Goal: Task Accomplishment & Management: Manage account settings

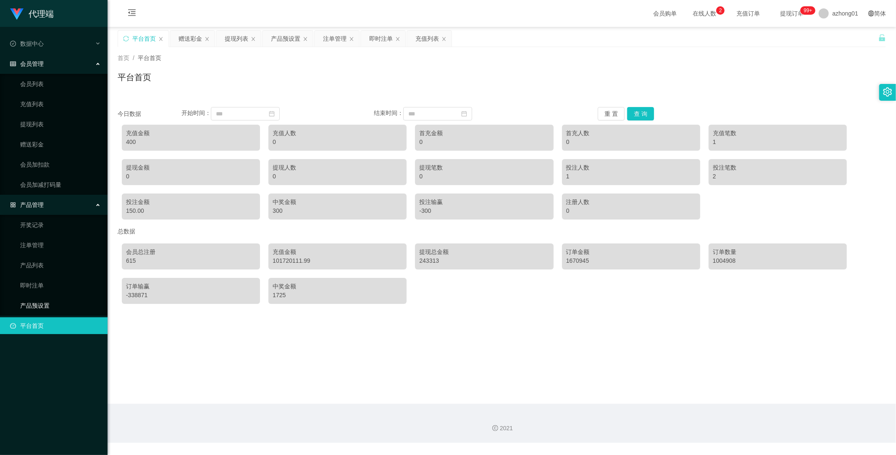
click at [33, 304] on link "产品预设置" at bounding box center [60, 305] width 81 height 17
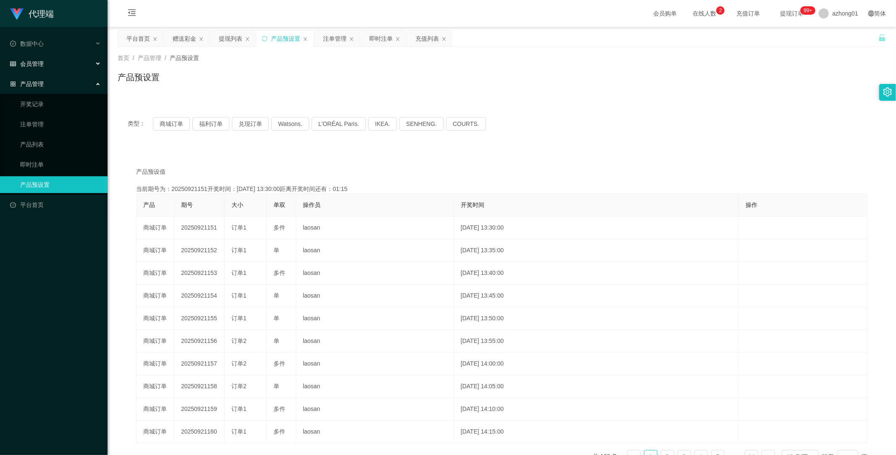
click at [39, 56] on div "会员管理" at bounding box center [54, 63] width 108 height 17
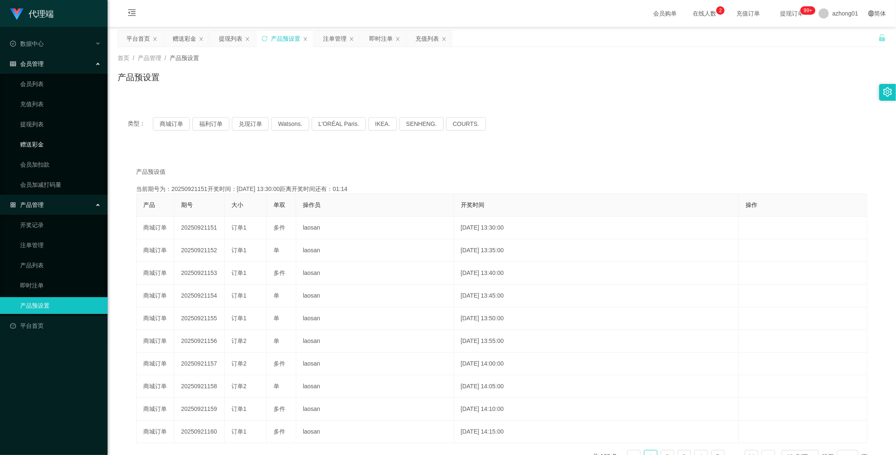
click at [40, 144] on link "赠送彩金" at bounding box center [60, 144] width 81 height 17
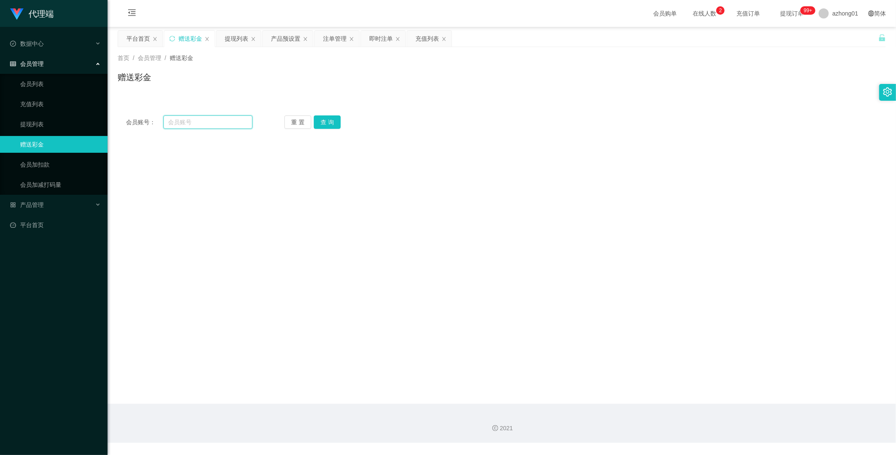
click at [201, 121] on input "text" at bounding box center [207, 121] width 89 height 13
paste input "haloisme"
click at [325, 124] on button "查 询" at bounding box center [327, 121] width 27 height 13
drag, startPoint x: 236, startPoint y: 359, endPoint x: 236, endPoint y: 354, distance: 5.5
click at [236, 357] on main "关闭左侧 关闭右侧 关闭其它 刷新页面 平台首页 赠送彩金 提现列表 产品预设置 注单管理 即时注单 充值列表 首页 / 会员管理 / 赠送彩金 / 赠送彩金…" at bounding box center [502, 215] width 788 height 377
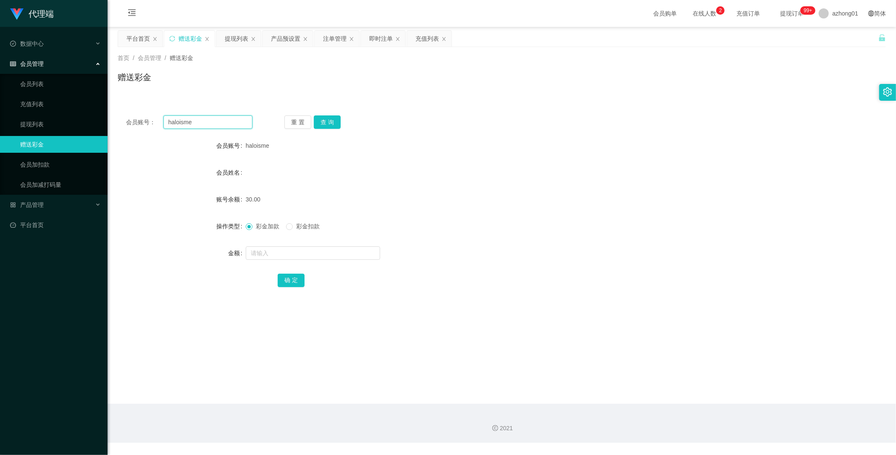
drag, startPoint x: 210, startPoint y: 126, endPoint x: 114, endPoint y: 117, distance: 96.6
click at [113, 116] on main "关闭左侧 关闭右侧 关闭其它 刷新页面 平台首页 赠送彩金 提现列表 产品预设置 注单管理 即时注单 充值列表 首页 / 会员管理 / 赠送彩金 / 赠送彩金…" at bounding box center [502, 215] width 788 height 377
paste input "PUNSEWI5373"
type input "PUNSEWI5373"
click at [325, 126] on button "查 询" at bounding box center [327, 121] width 27 height 13
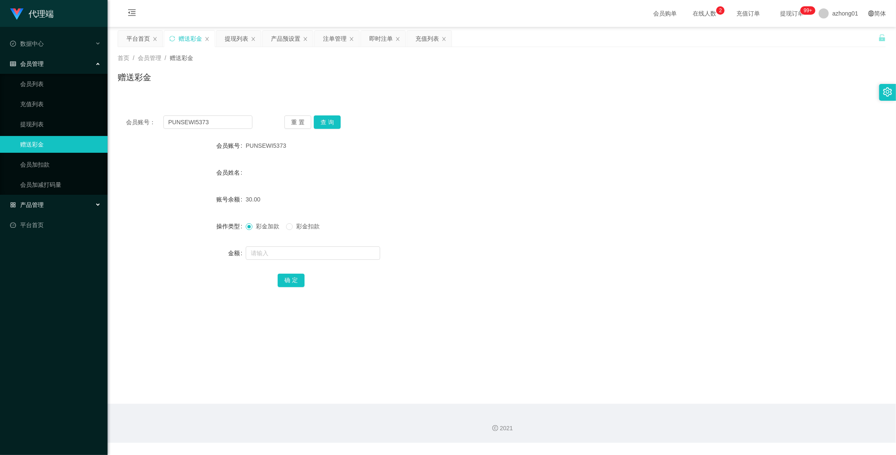
click at [37, 202] on span "产品管理" at bounding box center [27, 205] width 34 height 7
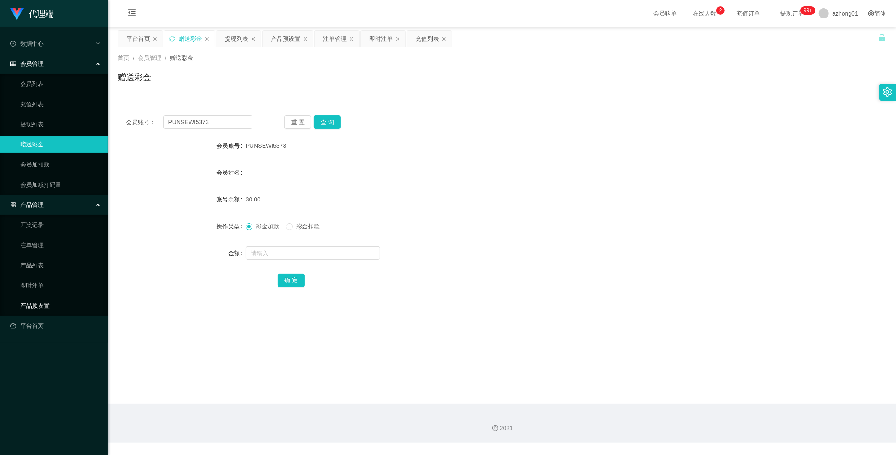
click at [51, 305] on link "产品预设置" at bounding box center [60, 305] width 81 height 17
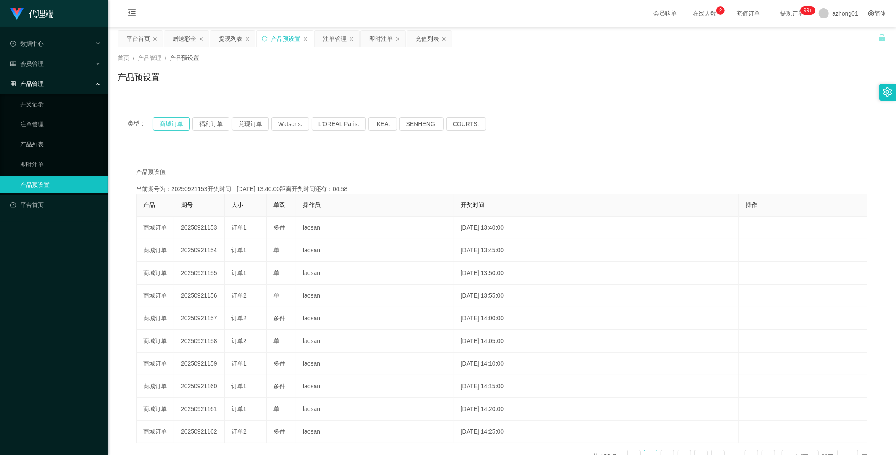
click at [176, 124] on button "商城订单" at bounding box center [171, 123] width 37 height 13
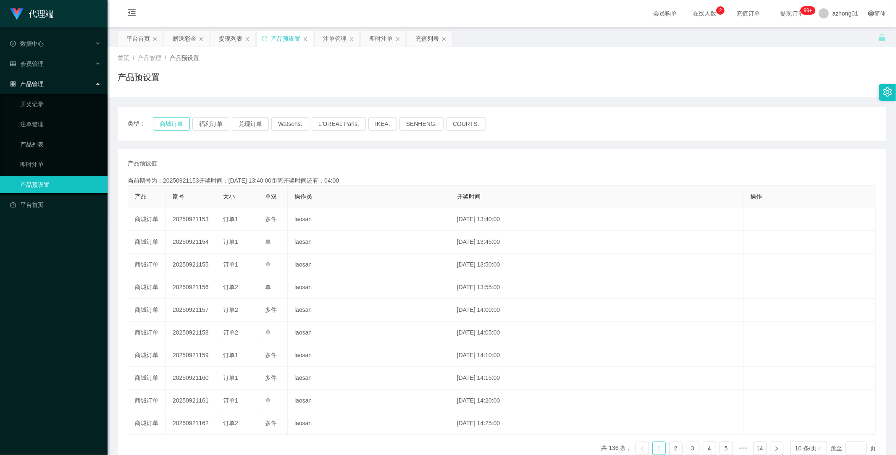
click at [178, 121] on button "商城订单" at bounding box center [171, 123] width 37 height 13
click at [178, 123] on button "商城订单" at bounding box center [171, 123] width 37 height 13
click at [34, 118] on link "注单管理" at bounding box center [60, 124] width 81 height 17
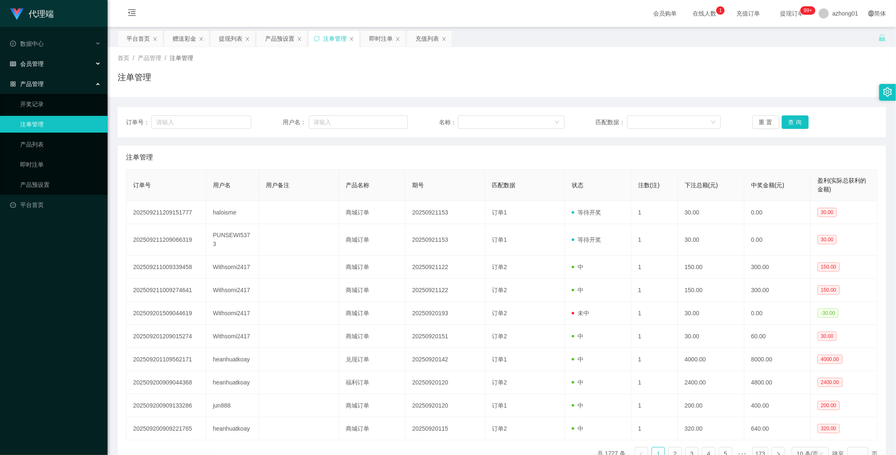
click at [36, 61] on span "会员管理" at bounding box center [27, 63] width 34 height 7
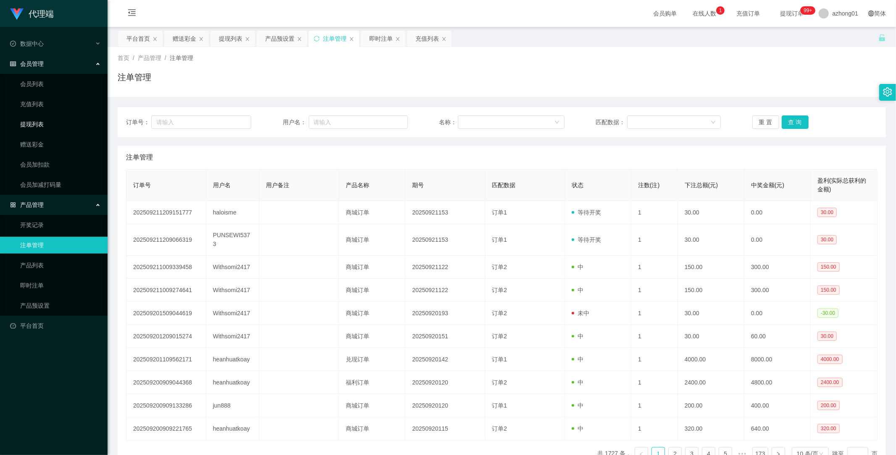
click at [41, 121] on link "提现列表" at bounding box center [60, 124] width 81 height 17
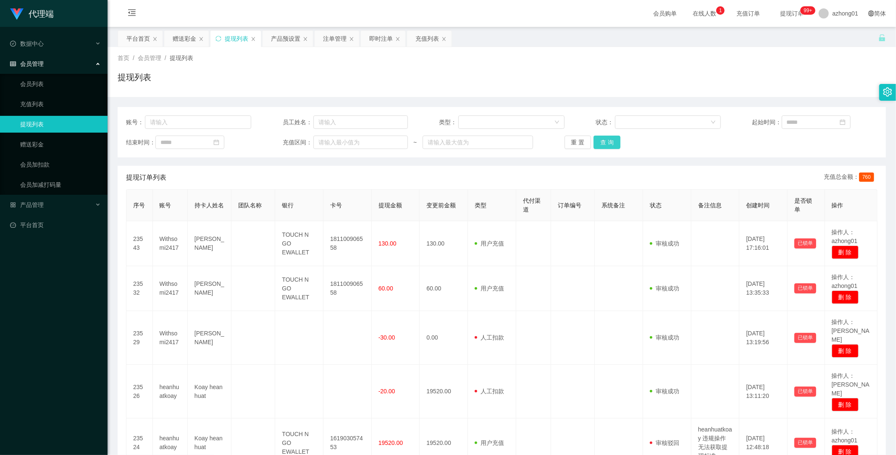
click at [610, 142] on button "查 询" at bounding box center [606, 142] width 27 height 13
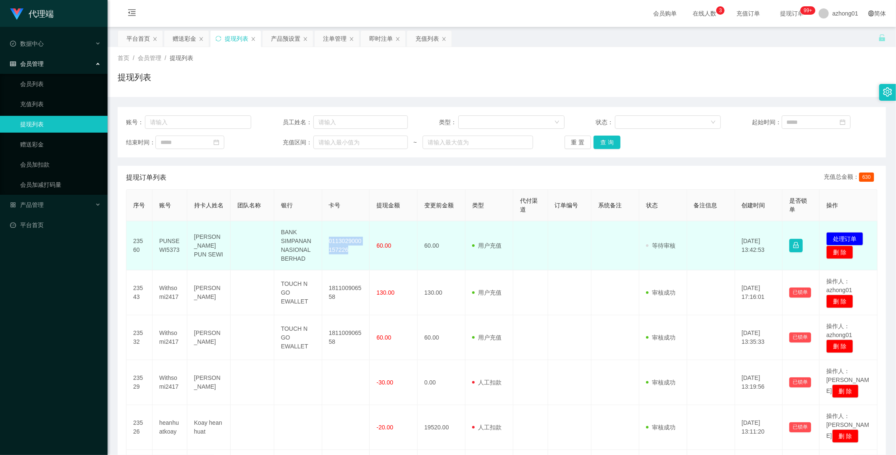
drag, startPoint x: 0, startPoint y: 0, endPoint x: 354, endPoint y: 254, distance: 435.2
click at [354, 254] on td "0113029000157226" at bounding box center [346, 245] width 48 height 49
copy td "0113029000157226"
click at [844, 235] on button "处理订单" at bounding box center [844, 238] width 37 height 13
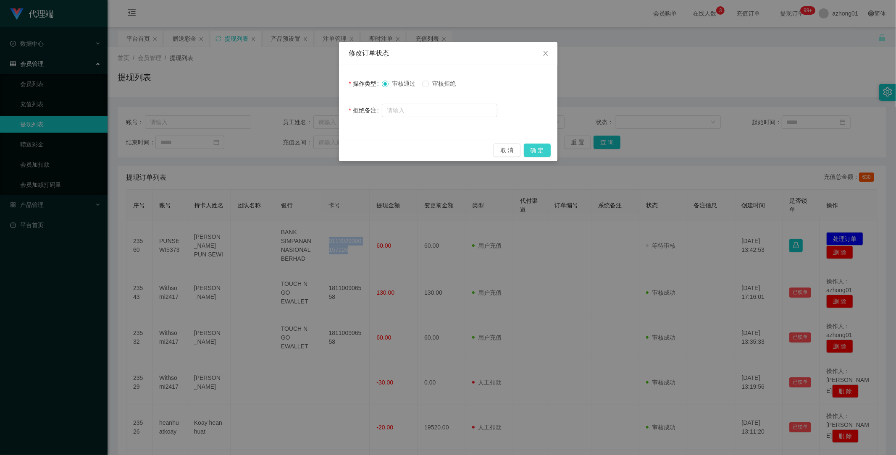
click at [536, 148] on button "确 定" at bounding box center [537, 150] width 27 height 13
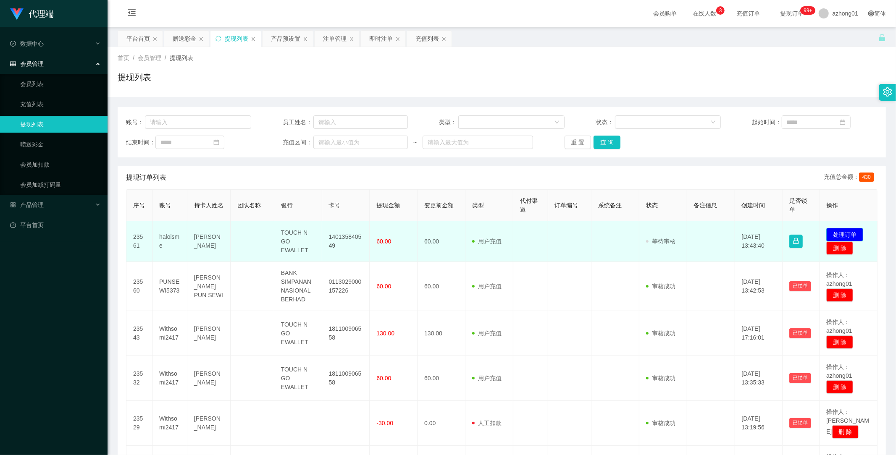
click at [829, 231] on button "处理订单" at bounding box center [844, 234] width 37 height 13
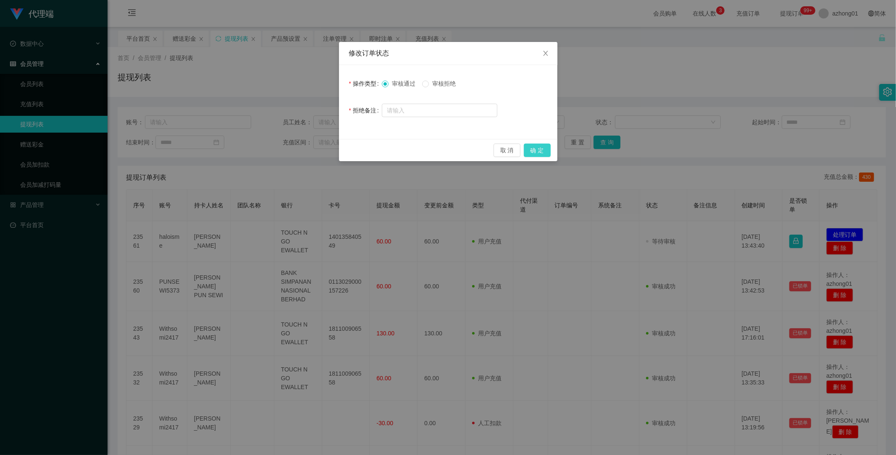
click at [542, 152] on button "确 定" at bounding box center [537, 150] width 27 height 13
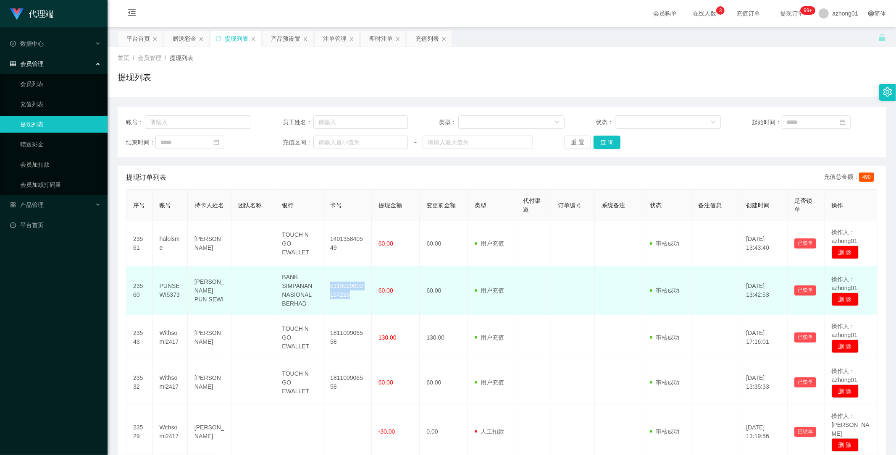
drag, startPoint x: 328, startPoint y: 284, endPoint x: 359, endPoint y: 301, distance: 35.5
click at [359, 301] on td "0113029000157226" at bounding box center [347, 290] width 48 height 49
copy td "0113029000157226"
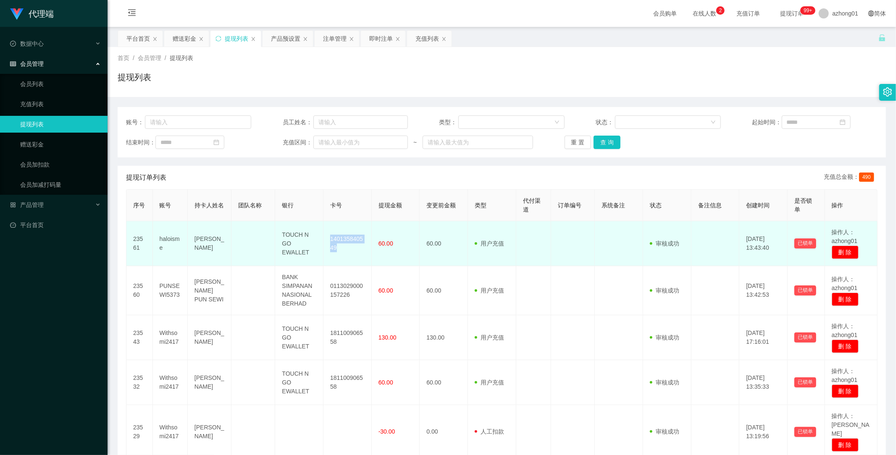
drag, startPoint x: 328, startPoint y: 234, endPoint x: 342, endPoint y: 247, distance: 19.0
click at [342, 247] on td "140135840549" at bounding box center [347, 243] width 48 height 45
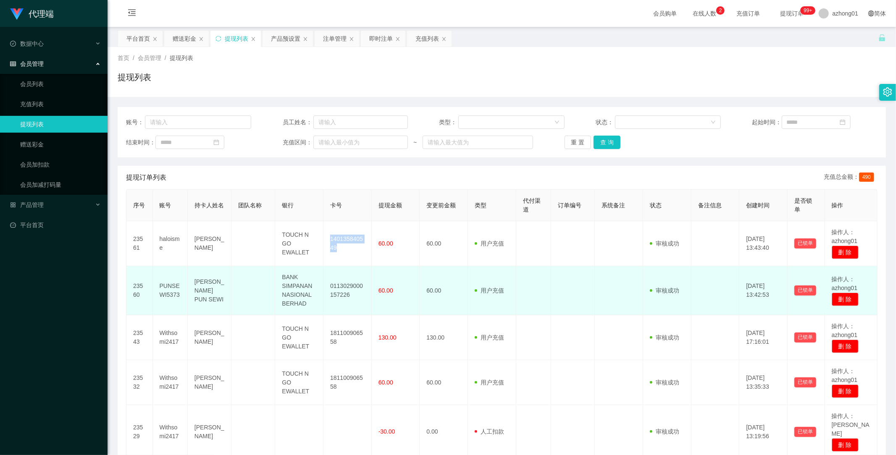
copy td "140135840549"
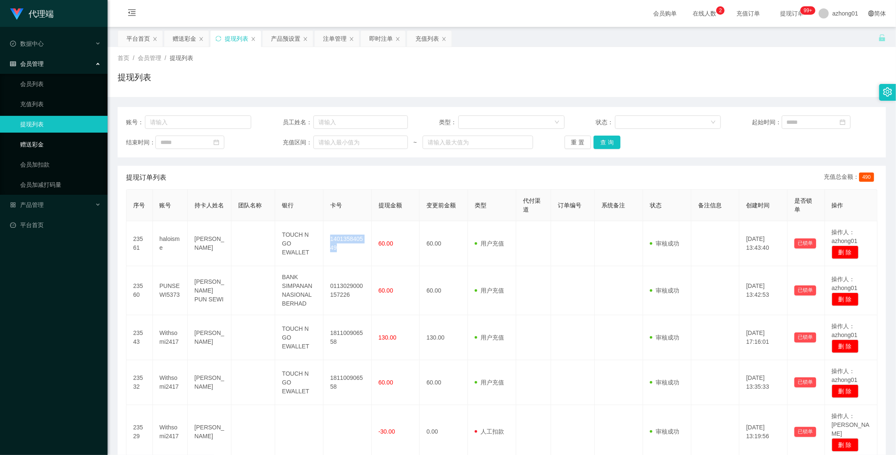
click at [37, 141] on link "赠送彩金" at bounding box center [60, 144] width 81 height 17
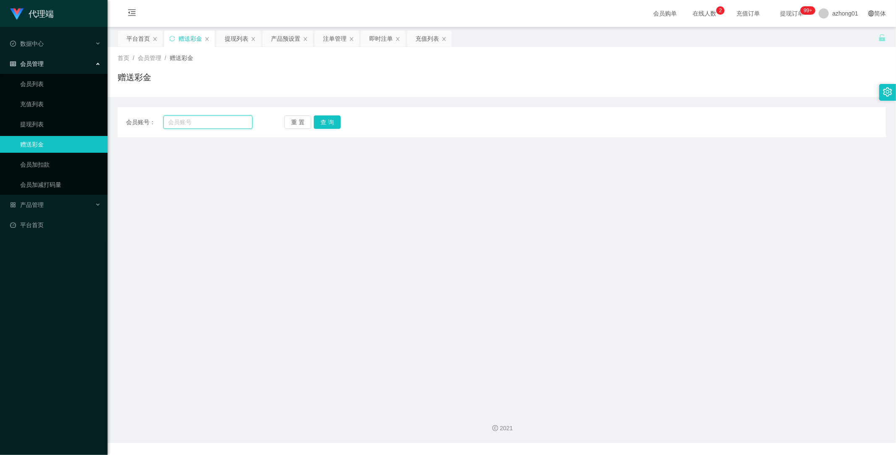
click at [202, 120] on input "text" at bounding box center [207, 121] width 89 height 13
paste input "NGLAIYIN"
type input "NGLAIYIN"
click at [314, 123] on button "查 询" at bounding box center [327, 121] width 27 height 13
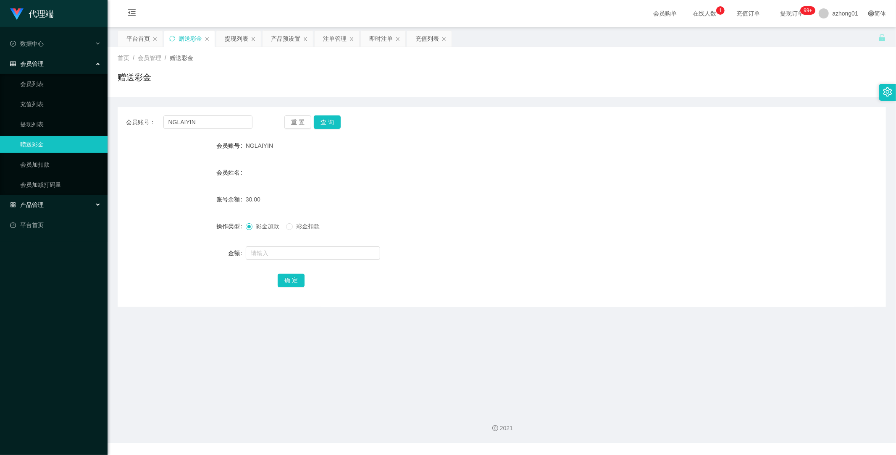
click at [41, 202] on span "产品管理" at bounding box center [27, 205] width 34 height 7
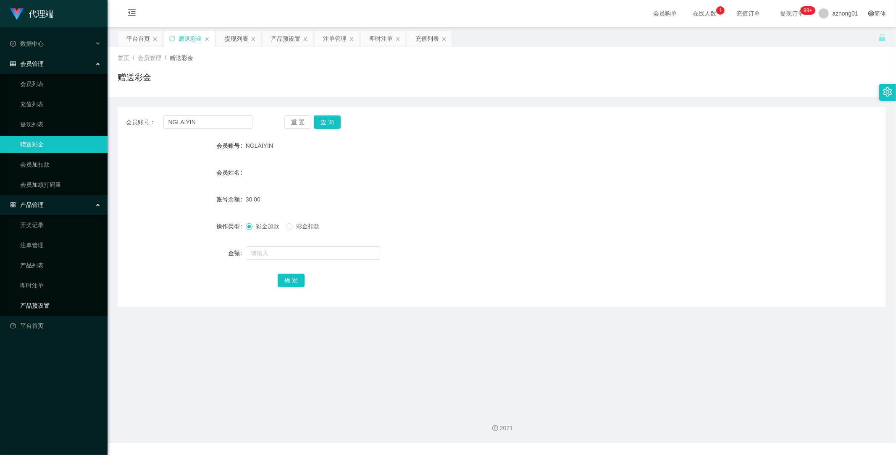
click at [42, 305] on link "产品预设置" at bounding box center [60, 305] width 81 height 17
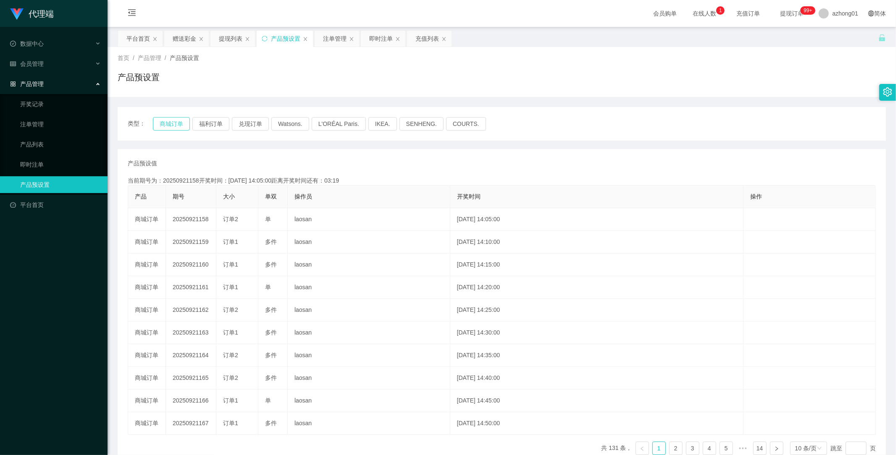
drag, startPoint x: 173, startPoint y: 119, endPoint x: 176, endPoint y: 126, distance: 7.5
click at [173, 119] on button "商城订单" at bounding box center [171, 123] width 37 height 13
click at [169, 123] on button "商城订单" at bounding box center [171, 123] width 37 height 13
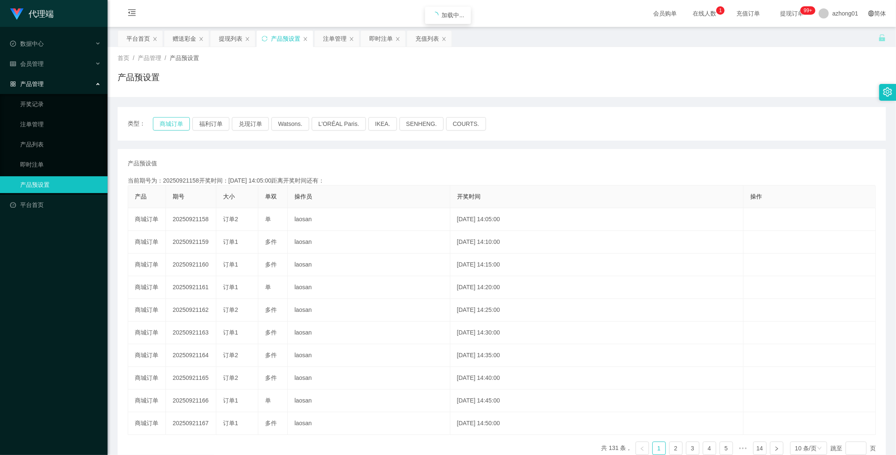
type button "k3wph"
click at [169, 123] on button "商城订单" at bounding box center [171, 123] width 37 height 13
click at [173, 128] on button "商城订单" at bounding box center [171, 123] width 37 height 13
click at [44, 184] on link "产品预设置" at bounding box center [60, 184] width 81 height 17
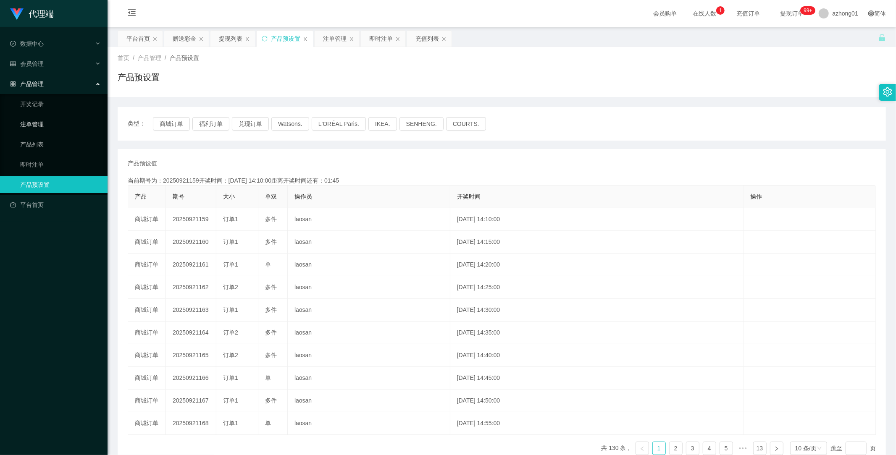
click at [26, 121] on link "注单管理" at bounding box center [60, 124] width 81 height 17
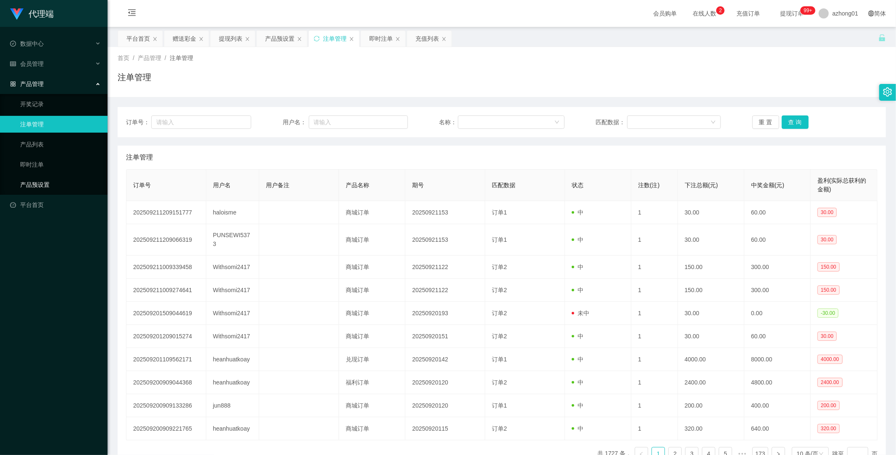
click at [34, 187] on link "产品预设置" at bounding box center [60, 184] width 81 height 17
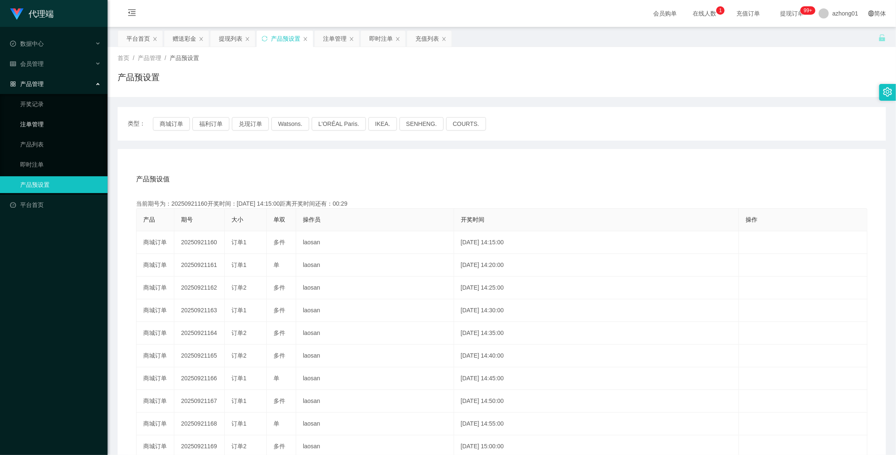
click at [38, 120] on link "注单管理" at bounding box center [60, 124] width 81 height 17
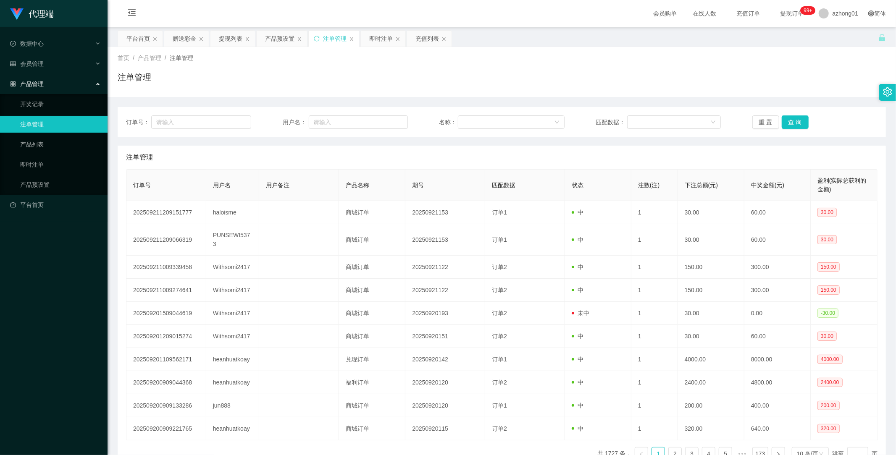
click at [43, 123] on link "注单管理" at bounding box center [60, 124] width 81 height 17
click at [38, 59] on div "会员管理" at bounding box center [54, 63] width 108 height 17
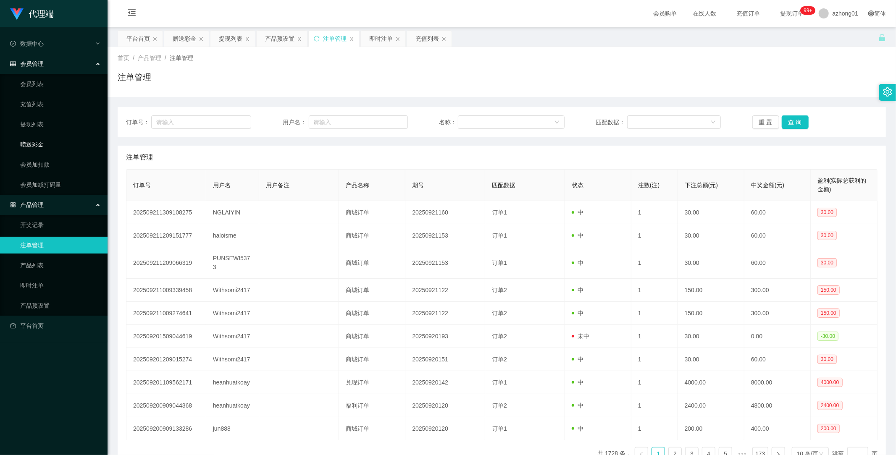
click at [34, 143] on link "赠送彩金" at bounding box center [60, 144] width 81 height 17
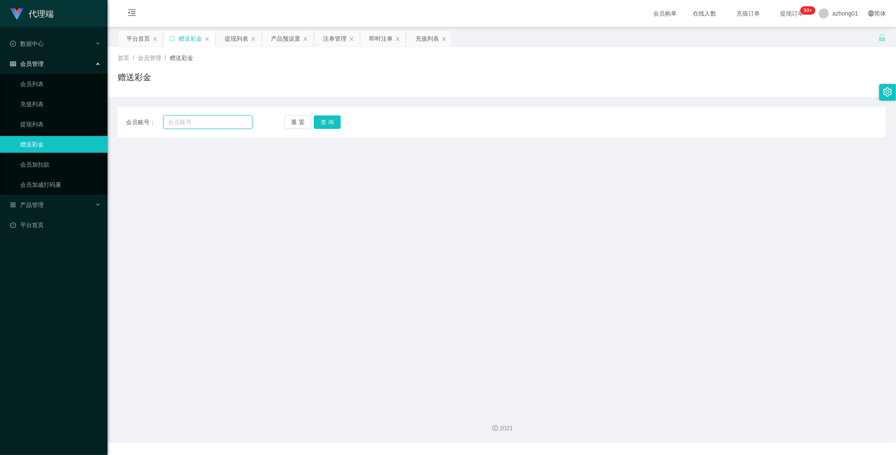
click at [207, 122] on input "text" at bounding box center [207, 121] width 89 height 13
paste input "NGLAIYIN"
type input "NGLAIYIN"
click at [328, 122] on button "查 询" at bounding box center [327, 121] width 27 height 13
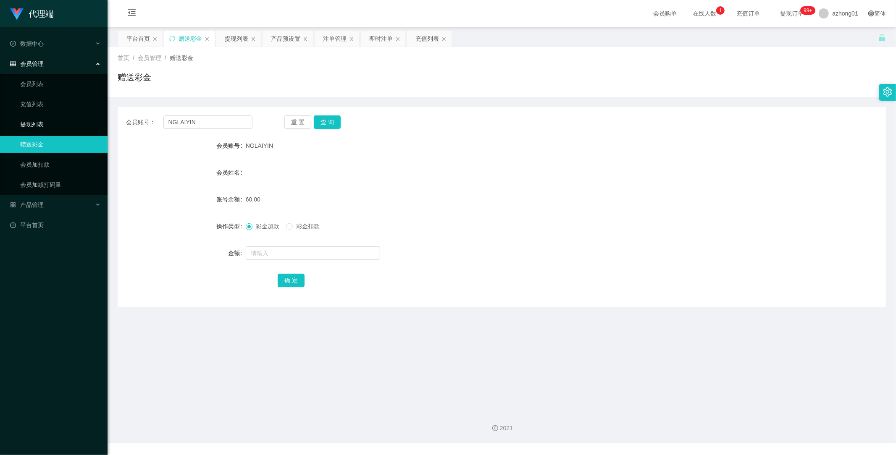
click at [40, 122] on link "提现列表" at bounding box center [60, 124] width 81 height 17
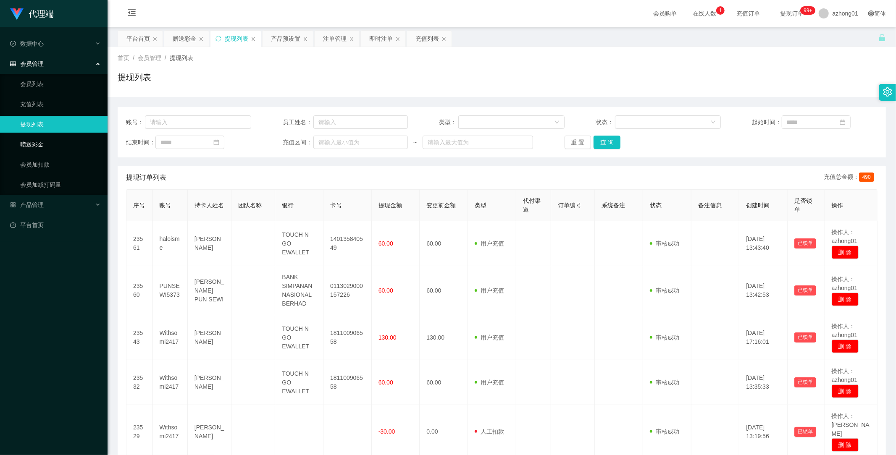
click at [27, 141] on link "赠送彩金" at bounding box center [60, 144] width 81 height 17
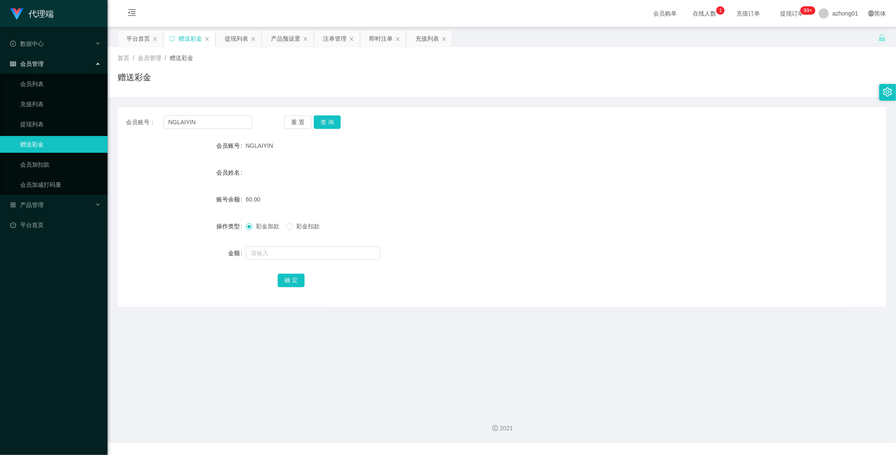
click at [329, 115] on div "会员账号： NGLAIYIN 重 置 查 询 会员账号 NGLAIYIN 会员姓名 账号余额 60.00 操作类型 彩金加款 彩金扣款 金额 确 定" at bounding box center [502, 207] width 768 height 200
click at [333, 121] on button "查 询" at bounding box center [327, 121] width 27 height 13
click at [323, 120] on button "查 询" at bounding box center [327, 121] width 27 height 13
drag, startPoint x: 30, startPoint y: 123, endPoint x: 44, endPoint y: 129, distance: 15.4
click at [30, 123] on link "提现列表" at bounding box center [60, 124] width 81 height 17
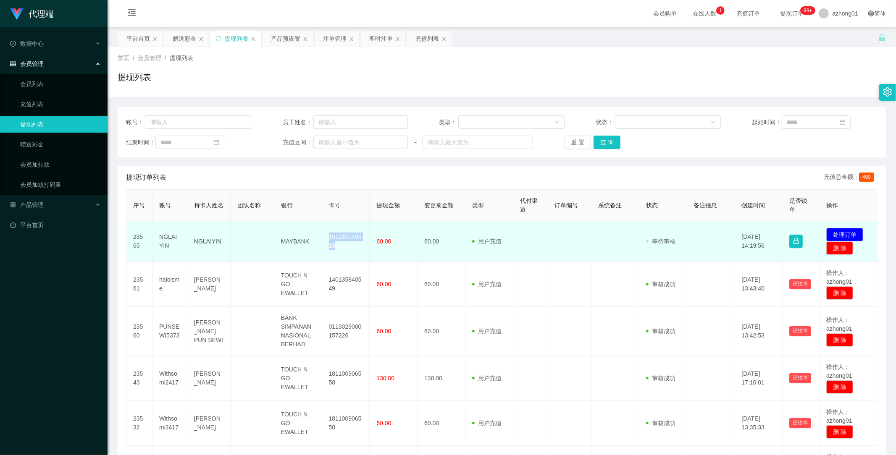
drag, startPoint x: 326, startPoint y: 233, endPoint x: 343, endPoint y: 252, distance: 25.0
click at [343, 252] on td "151285149418" at bounding box center [346, 241] width 48 height 41
copy td "151285149418"
click at [842, 229] on button "处理订单" at bounding box center [844, 234] width 37 height 13
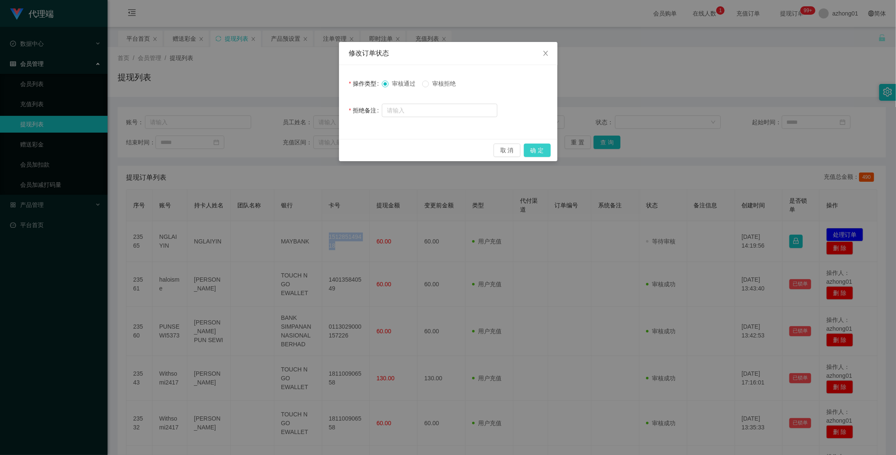
click at [542, 149] on button "确 定" at bounding box center [537, 150] width 27 height 13
